Goal: Information Seeking & Learning: Learn about a topic

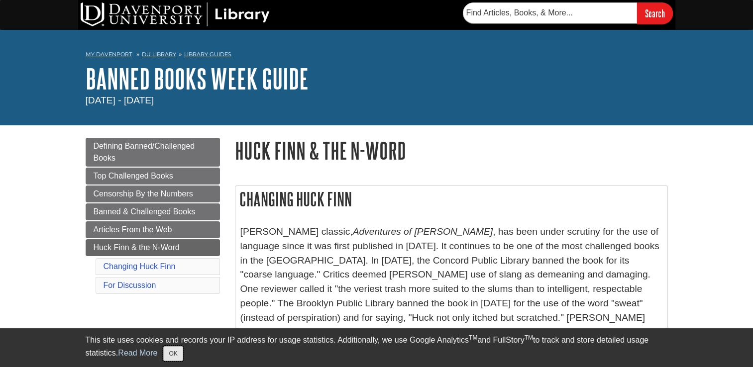
click at [171, 355] on button "OK" at bounding box center [172, 353] width 19 height 15
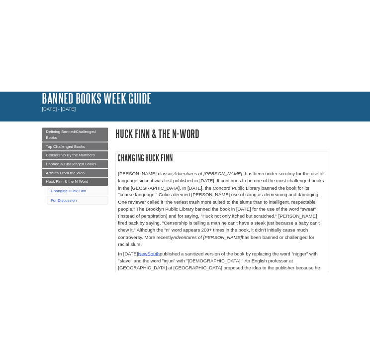
scroll to position [66, 0]
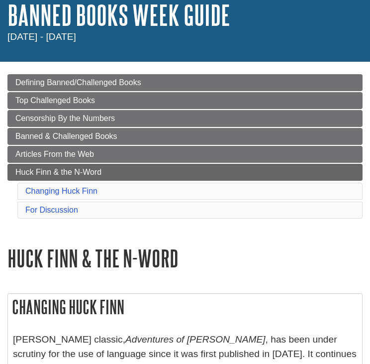
click at [320, 229] on div "Menu Defining Banned/Challenged Books Top Challenged Books Censorship By the Nu…" at bounding box center [185, 159] width 370 height 171
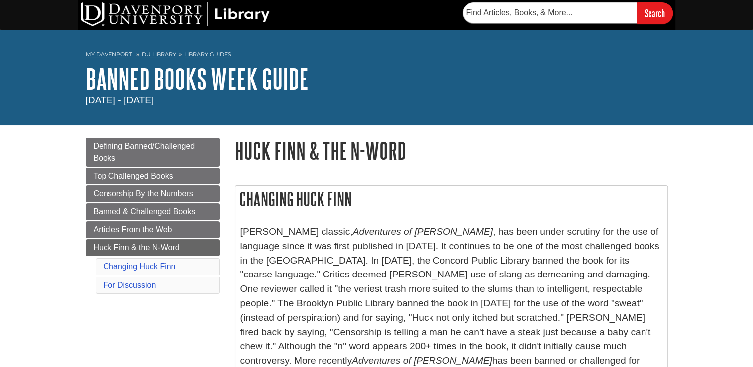
click at [472, 92] on h1 "Banned Books Week Guide" at bounding box center [377, 79] width 582 height 30
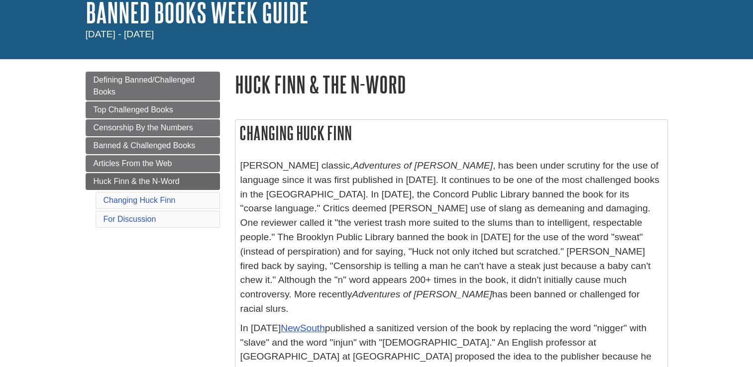
scroll to position [68, 0]
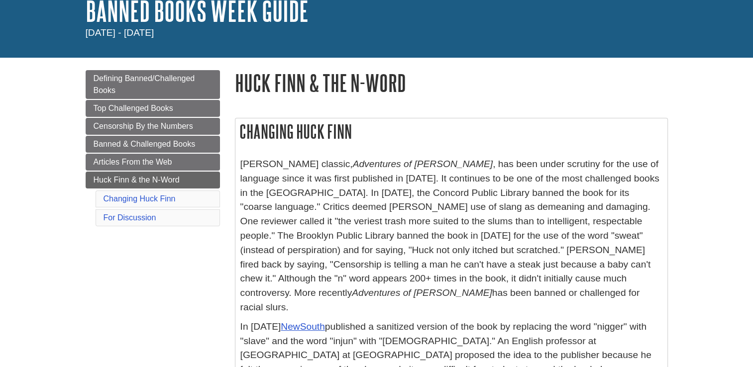
drag, startPoint x: 524, startPoint y: 294, endPoint x: 240, endPoint y: 166, distance: 311.2
click at [240, 166] on p "[PERSON_NAME] classic, Adventures of [PERSON_NAME] , has been under scrutiny fo…" at bounding box center [451, 236] width 422 height 158
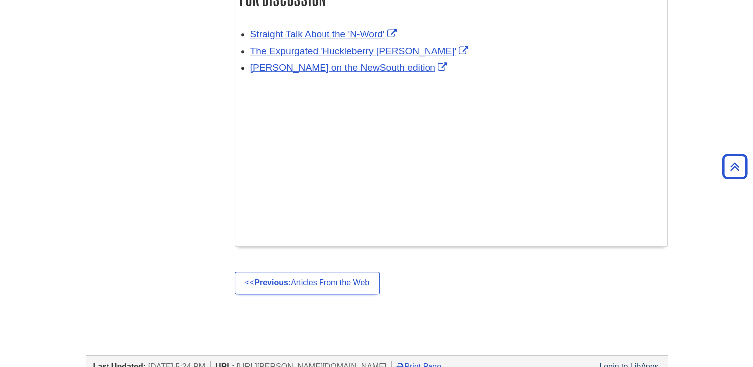
scroll to position [639, 0]
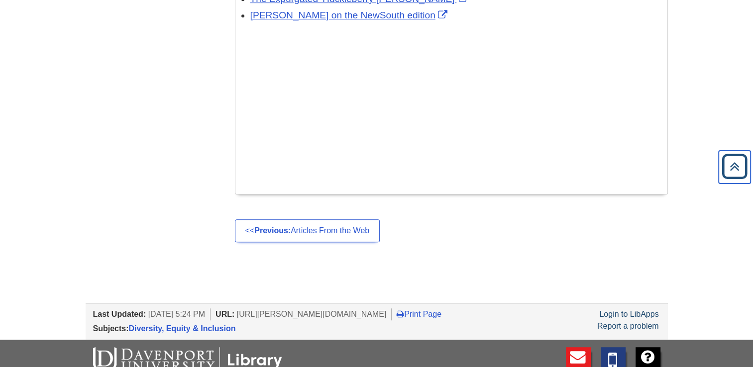
click at [732, 164] on icon "Back to Top" at bounding box center [735, 167] width 32 height 32
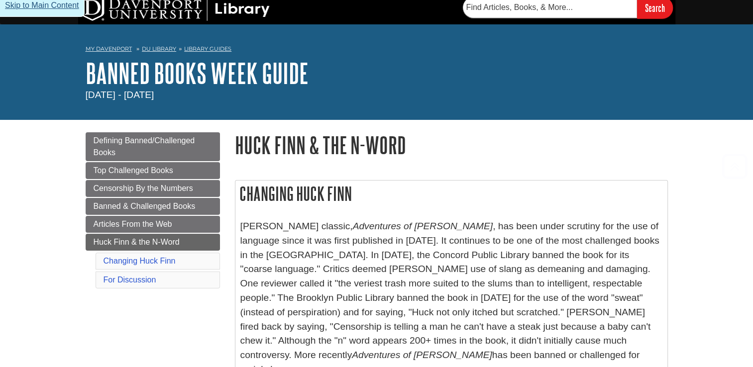
scroll to position [0, 0]
